Goal: Task Accomplishment & Management: Manage account settings

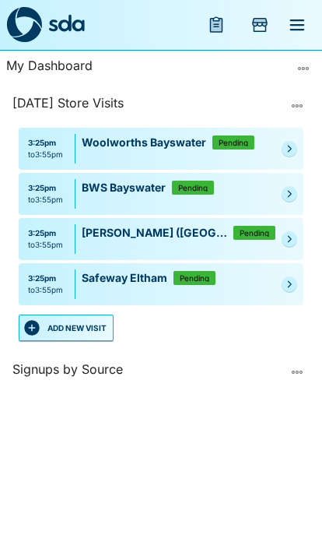
click at [91, 310] on ul "3:25pm to 3:55pm [GEOGRAPHIC_DATA] Pending 3:25pm to 3:55pm [GEOGRAPHIC_DATA] 3…" at bounding box center [161, 217] width 291 height 193
click at [95, 336] on button "ADD NEW VISIT" at bounding box center [66, 327] width 95 height 26
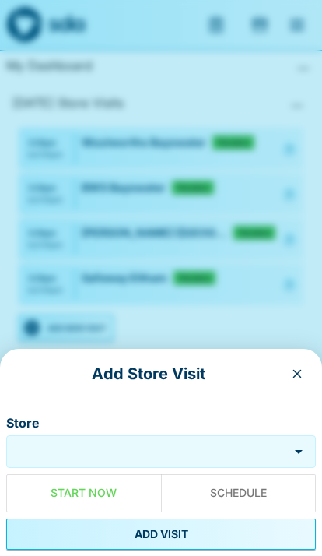
click at [184, 450] on input "Store" at bounding box center [147, 452] width 275 height 18
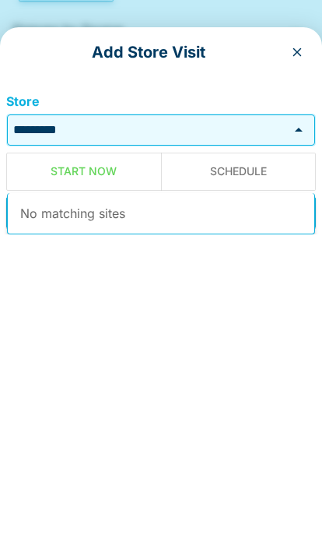
scroll to position [65, 0]
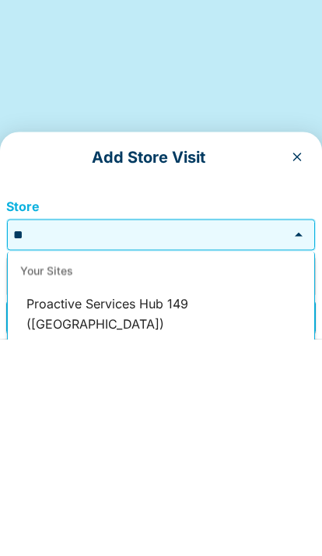
type input "*"
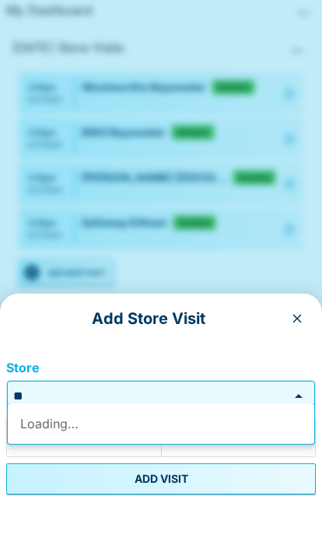
type input "*"
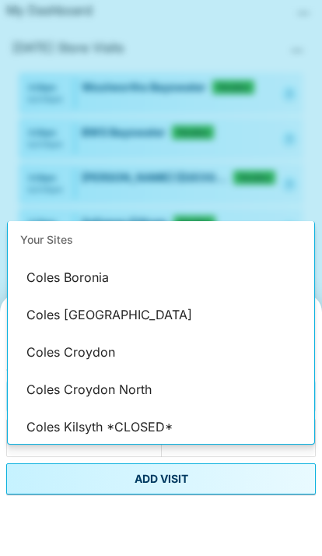
type input "*"
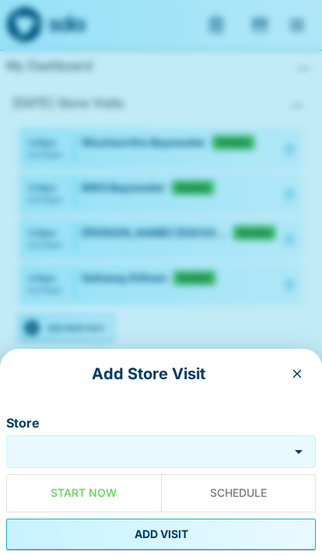
click at [194, 454] on input "Store" at bounding box center [147, 452] width 275 height 18
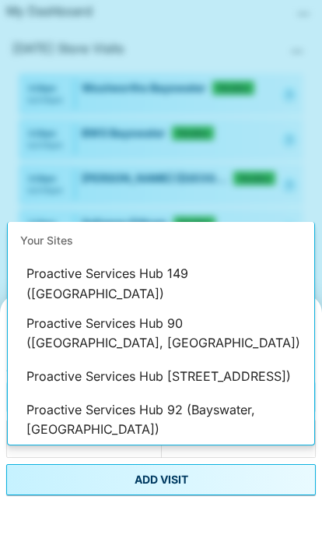
type input "***"
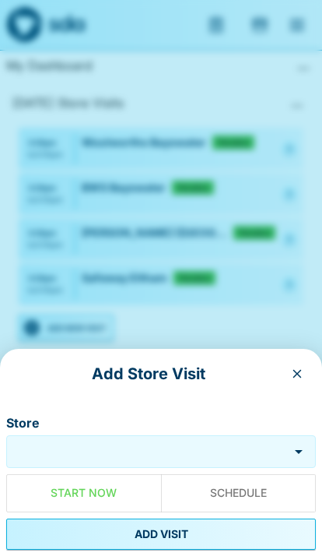
click at [169, 448] on input "Store" at bounding box center [147, 452] width 275 height 18
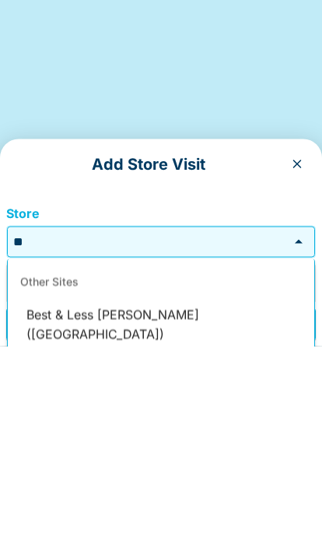
scroll to position [0, 0]
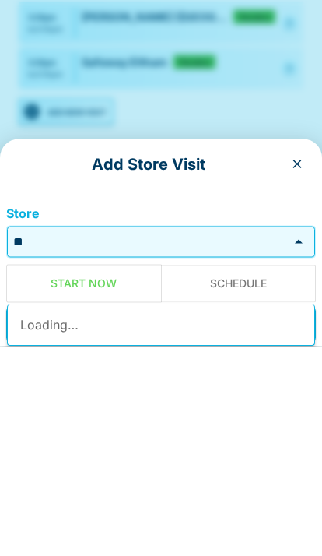
type input "*"
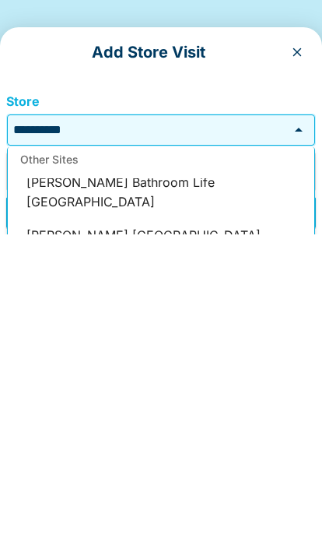
scroll to position [1033, 0]
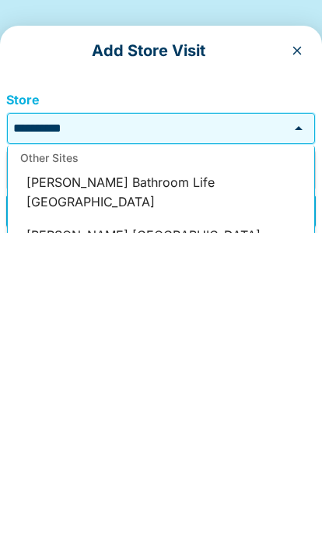
type input "**********"
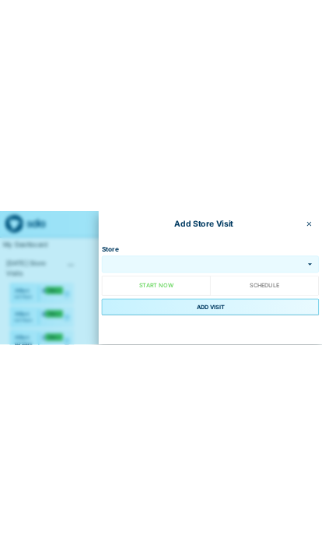
scroll to position [0, 0]
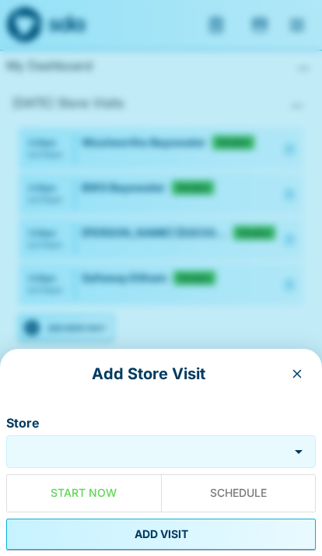
click at [217, 453] on input "Store" at bounding box center [147, 452] width 275 height 18
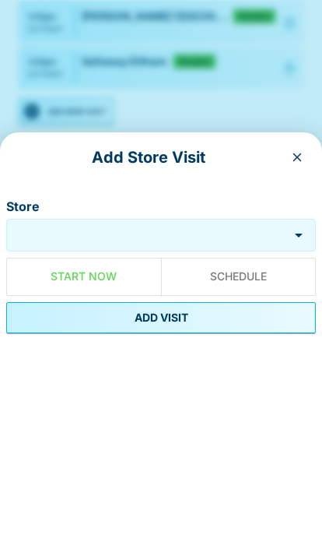
scroll to position [64, 0]
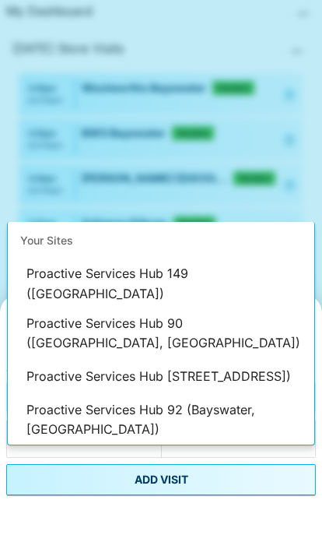
type input "**********"
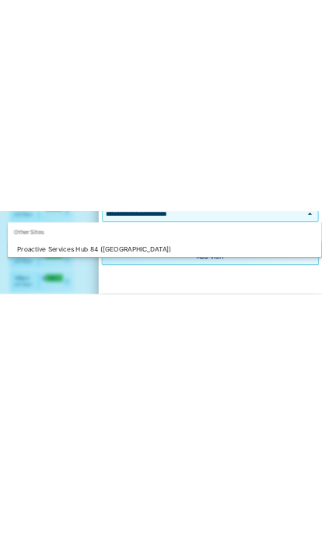
scroll to position [0, 0]
